Goal: Transaction & Acquisition: Download file/media

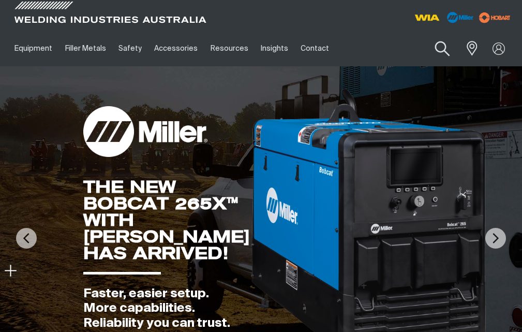
drag, startPoint x: 433, startPoint y: 53, endPoint x: 442, endPoint y: 52, distance: 8.9
click at [433, 53] on button "Search products" at bounding box center [443, 48] width 42 height 29
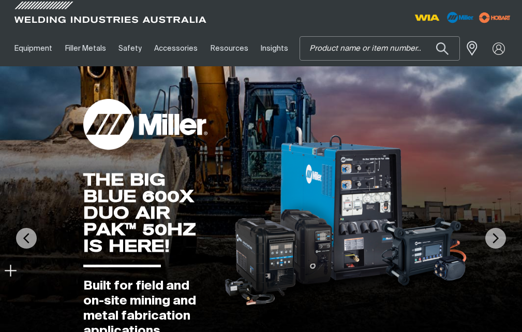
click at [337, 56] on input "Search" at bounding box center [379, 48] width 159 height 23
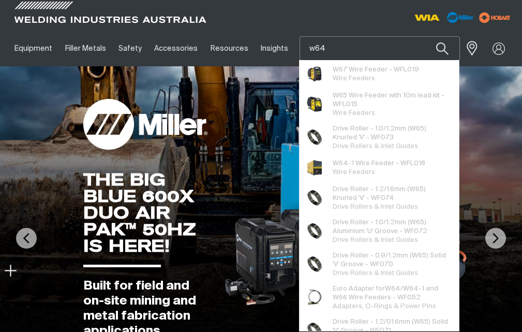
type input "w64"
click at [425, 36] on button "Search products" at bounding box center [442, 48] width 35 height 24
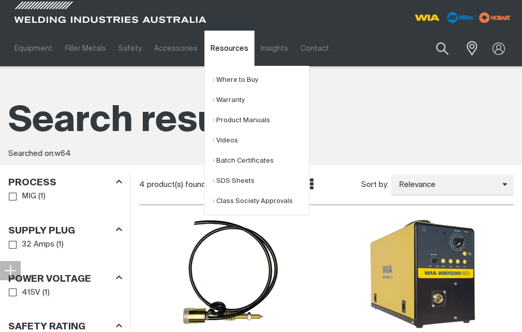
click at [217, 48] on link "Resources" at bounding box center [229, 49] width 50 height 36
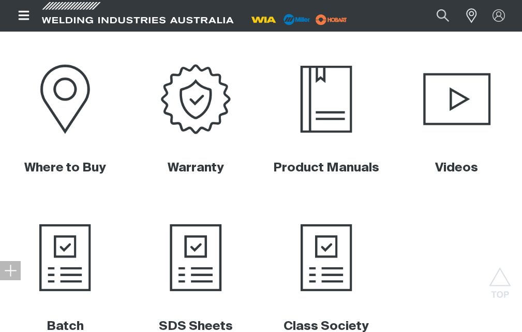
scroll to position [414, 0]
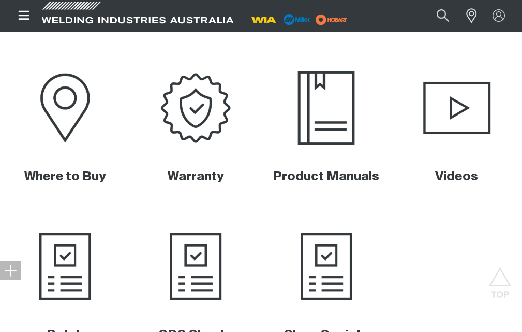
click at [326, 107] on img at bounding box center [325, 108] width 125 height 84
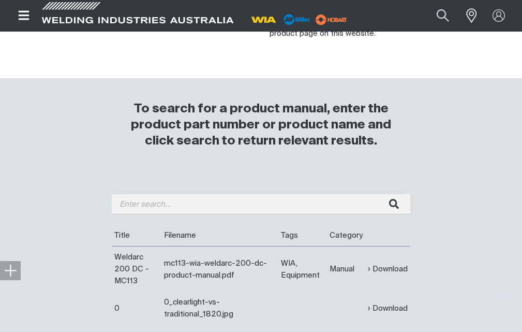
scroll to position [310, 0]
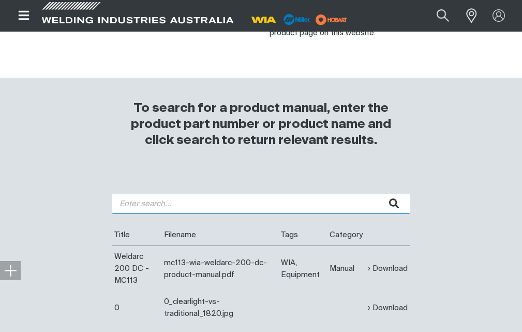
click at [211, 193] on input "search" at bounding box center [261, 203] width 298 height 20
type input "w64-1"
click at [378, 193] on button "submit" at bounding box center [394, 203] width 33 height 20
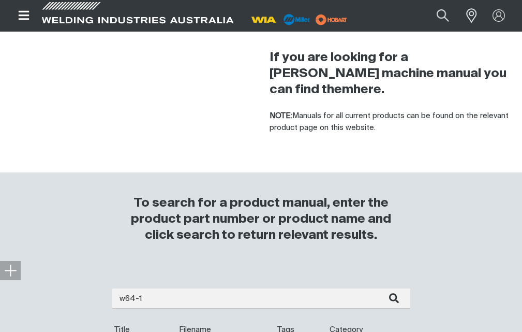
scroll to position [362, 0]
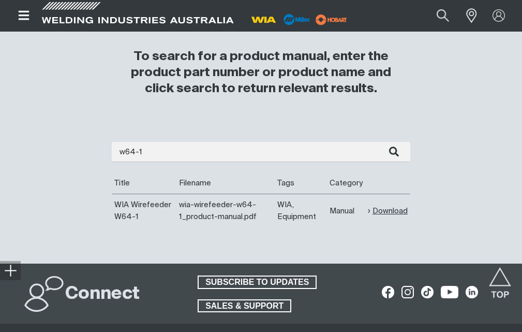
click at [381, 205] on link "Download" at bounding box center [388, 211] width 40 height 12
